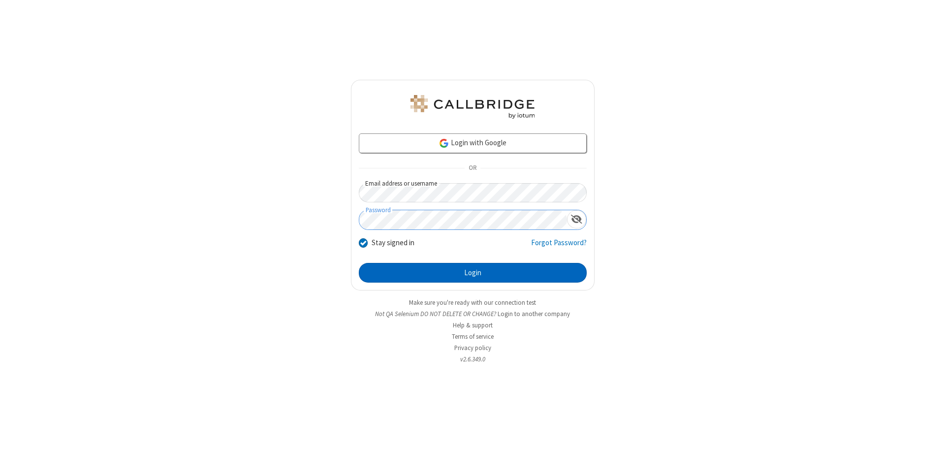
click at [473, 273] on button "Login" at bounding box center [473, 273] width 228 height 20
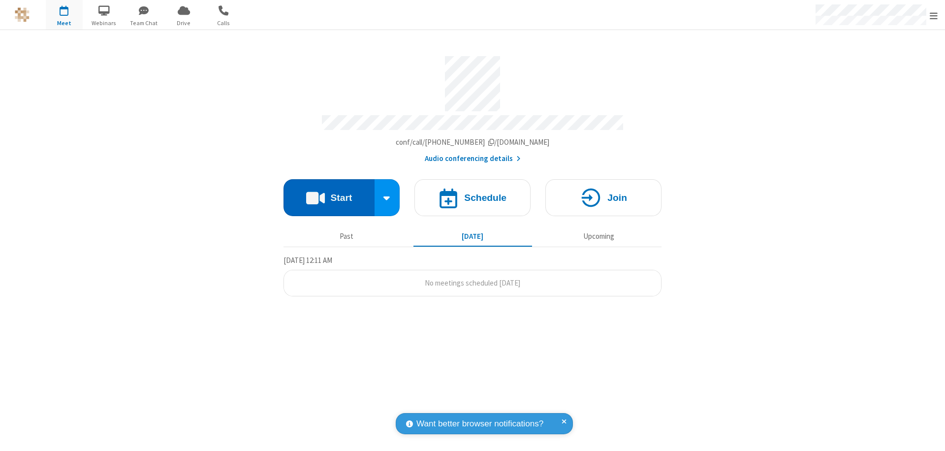
click at [329, 193] on button "Start" at bounding box center [329, 197] width 91 height 37
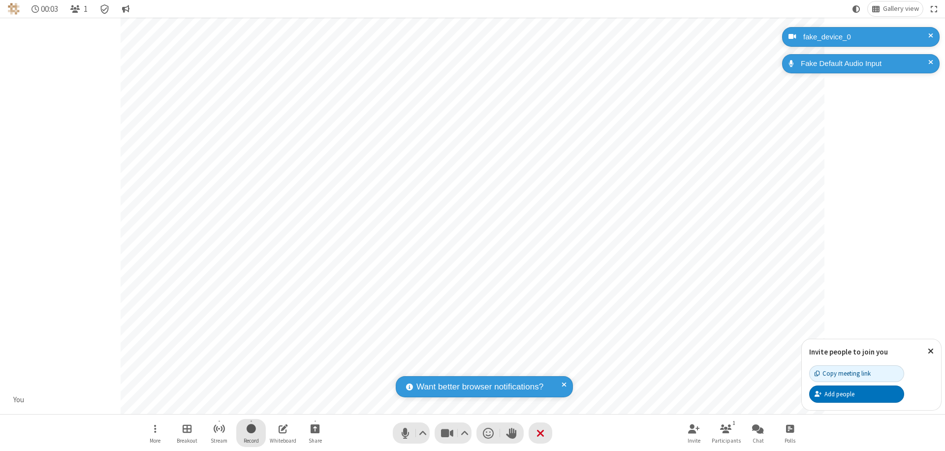
click at [251, 433] on span "Start recording" at bounding box center [251, 428] width 9 height 12
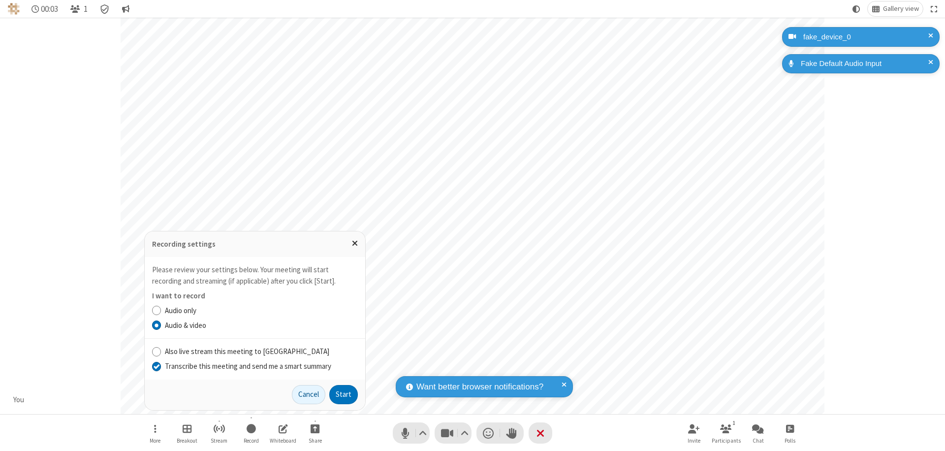
click at [156, 366] on input "Transcribe this meeting and send me a smart summary" at bounding box center [156, 366] width 9 height 10
click at [344, 394] on button "Start" at bounding box center [343, 395] width 29 height 20
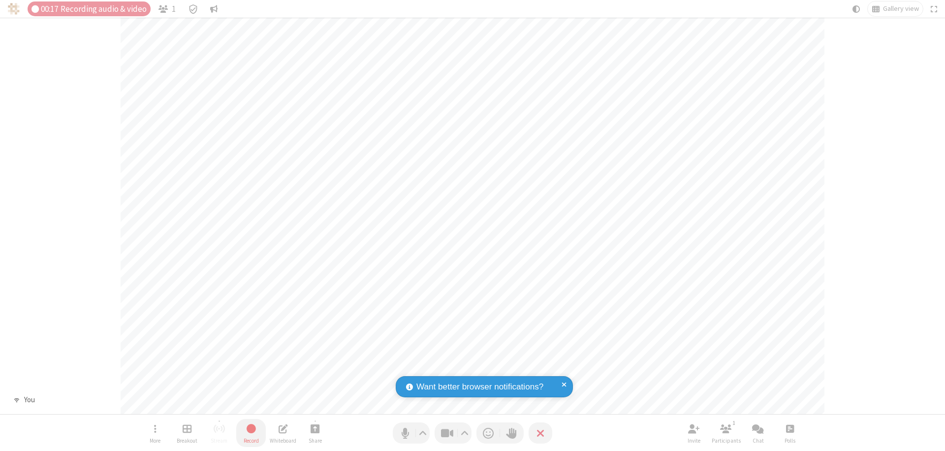
click at [251, 433] on span "Stop recording" at bounding box center [250, 428] width 11 height 12
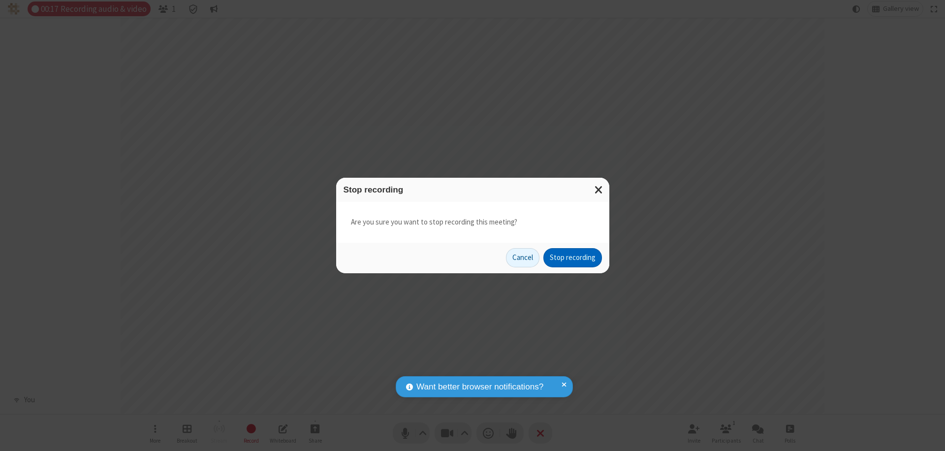
click at [573, 258] on button "Stop recording" at bounding box center [573, 258] width 59 height 20
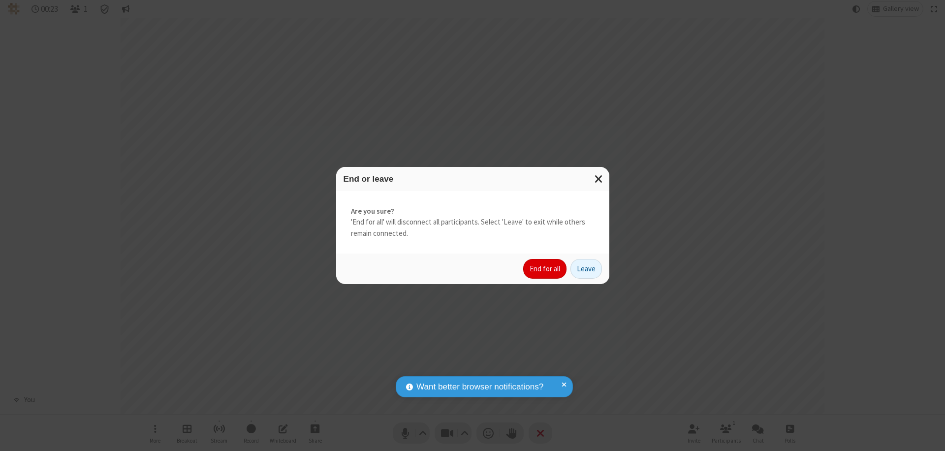
click at [546, 269] on button "End for all" at bounding box center [544, 269] width 43 height 20
